Goal: Task Accomplishment & Management: Use online tool/utility

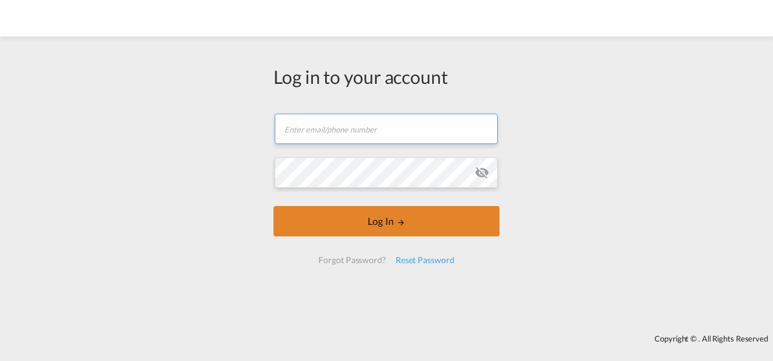
type input "[PERSON_NAME][EMAIL_ADDRESS][PERSON_NAME][DOMAIN_NAME]"
click at [351, 218] on button "Log In" at bounding box center [386, 221] width 226 height 30
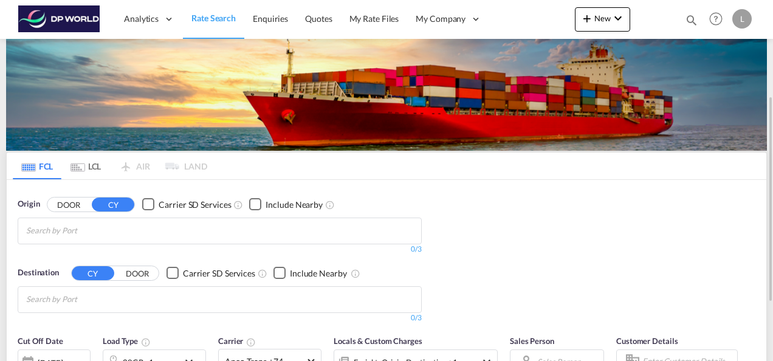
scroll to position [61, 0]
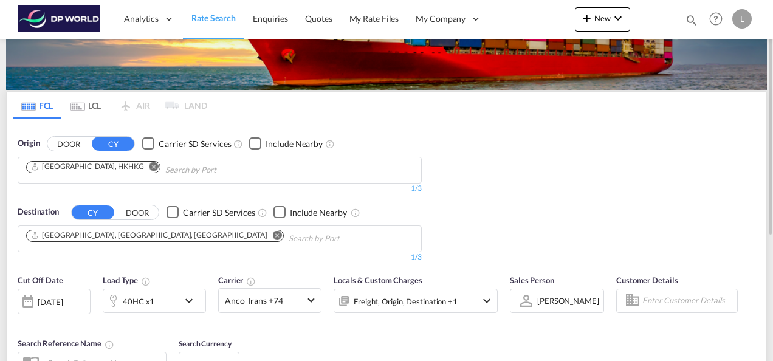
click at [149, 166] on md-icon "Remove" at bounding box center [153, 166] width 9 height 9
click at [87, 171] on input "Chips input." at bounding box center [83, 169] width 115 height 19
paste input "[GEOGRAPHIC_DATA][PERSON_NAME]"
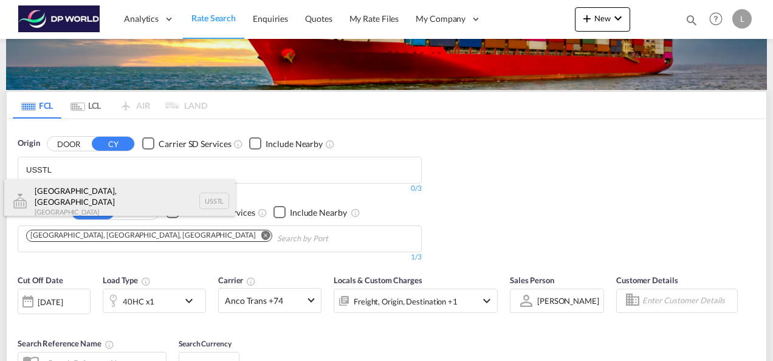
type input "USSTL"
click at [101, 200] on div "[GEOGRAPHIC_DATA], MO [GEOGRAPHIC_DATA] USSTL" at bounding box center [119, 201] width 231 height 44
